Goal: Information Seeking & Learning: Find specific page/section

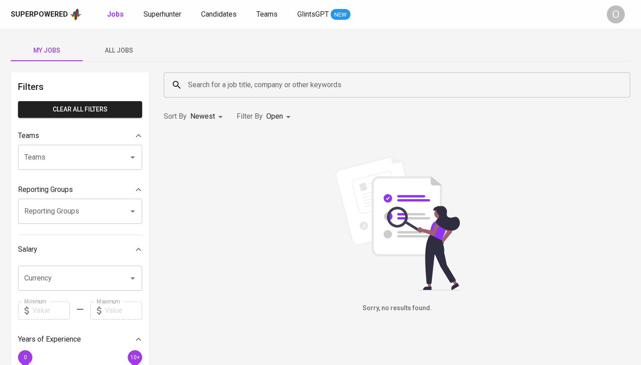
click at [341, 87] on input "Search for a job title, company or other keywords" at bounding box center [399, 84] width 427 height 17
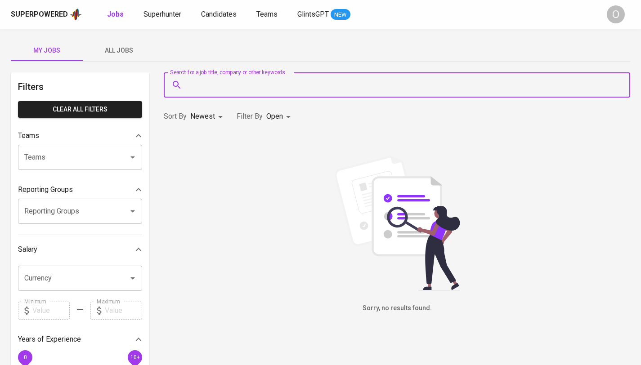
paste input "[EMAIL_ADDRESS][DOMAIN_NAME]"
type input "[EMAIL_ADDRESS][DOMAIN_NAME]"
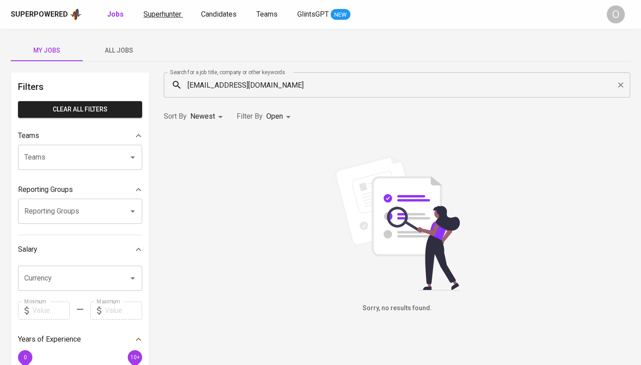
click at [168, 17] on span "Superhunter" at bounding box center [163, 14] width 38 height 9
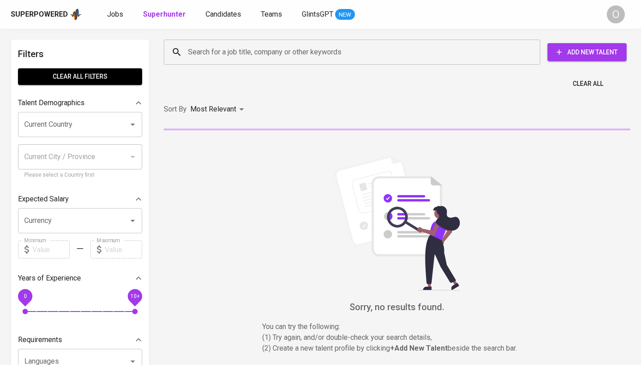
click at [249, 55] on input "Search for a job title, company or other keywords" at bounding box center [354, 52] width 337 height 17
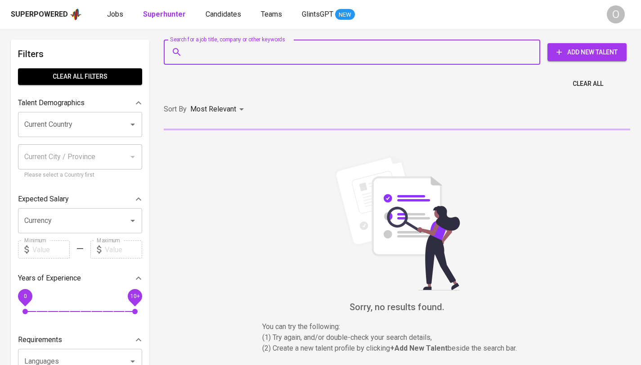
paste input "[EMAIL_ADDRESS][DOMAIN_NAME]"
type input "[EMAIL_ADDRESS][DOMAIN_NAME]"
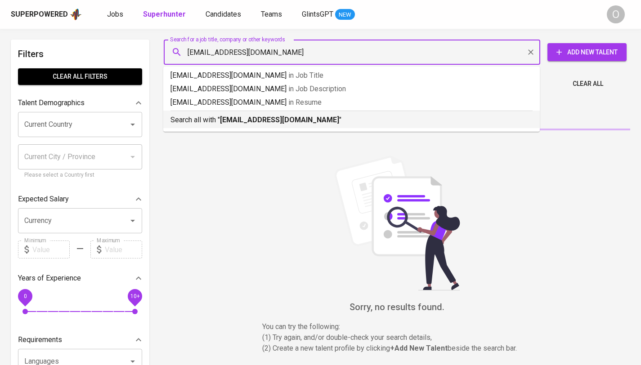
click at [265, 120] on b "[EMAIL_ADDRESS][DOMAIN_NAME]" at bounding box center [279, 120] width 119 height 9
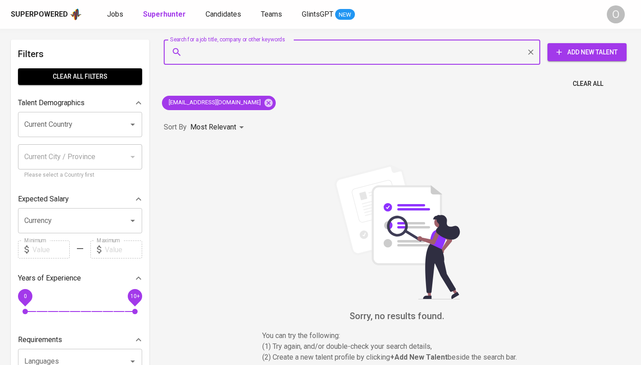
click at [271, 54] on input "Search for a job title, company or other keywords" at bounding box center [354, 52] width 337 height 17
paste input "[EMAIL_ADDRESS][DOMAIN_NAME]"
type input "[EMAIL_ADDRESS][DOMAIN_NAME]"
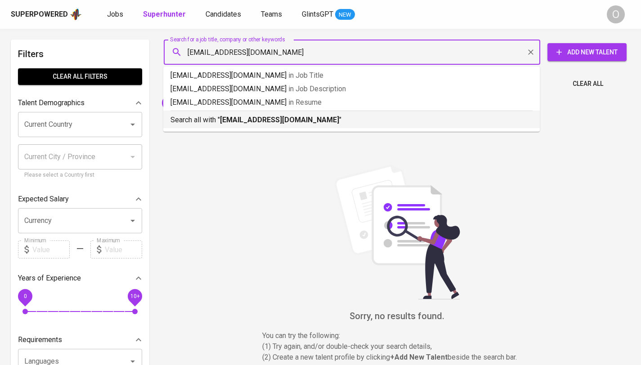
click at [264, 118] on b "[EMAIL_ADDRESS][DOMAIN_NAME]" at bounding box center [279, 120] width 119 height 9
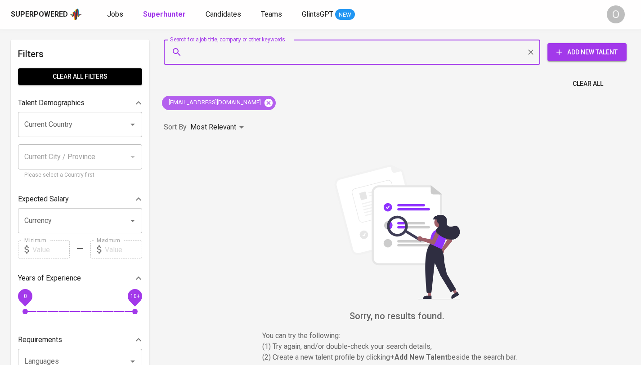
click at [265, 106] on icon at bounding box center [269, 103] width 8 height 8
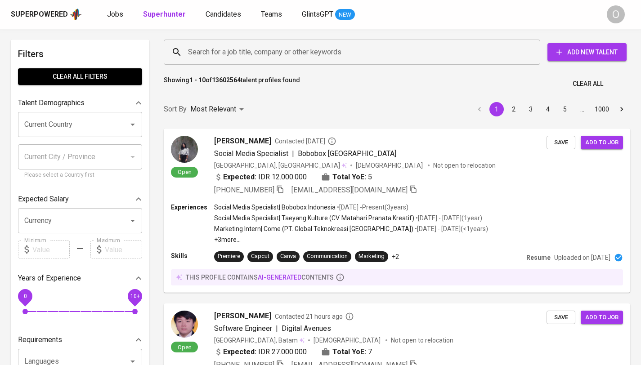
click at [343, 60] on input "Search for a job title, company or other keywords" at bounding box center [354, 52] width 337 height 17
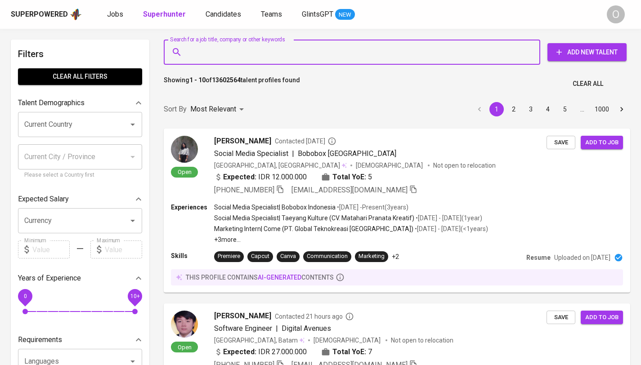
paste input "[PERSON_NAME]"
type input "[PERSON_NAME]"
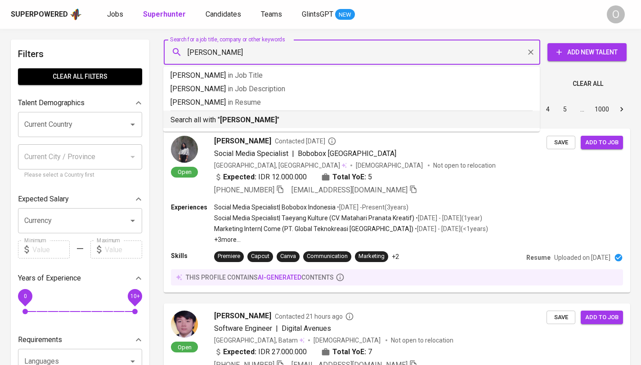
click at [206, 118] on p "Search all with " [PERSON_NAME] "" at bounding box center [352, 120] width 362 height 11
